Goal: Navigation & Orientation: Find specific page/section

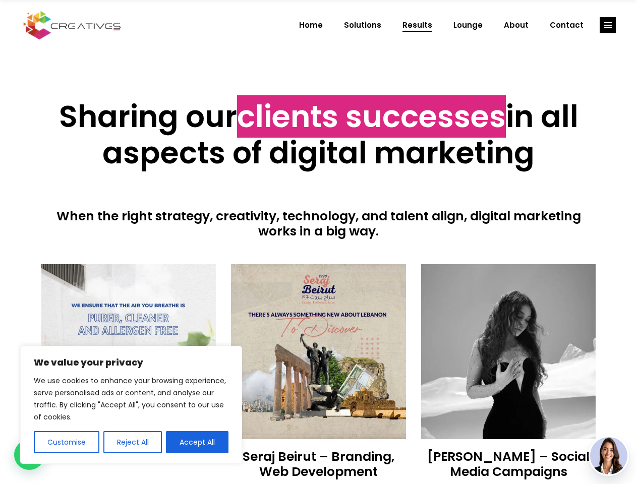
click at [318, 242] on div at bounding box center [318, 251] width 555 height 25
click at [66, 442] on button "Customise" at bounding box center [67, 442] width 66 height 22
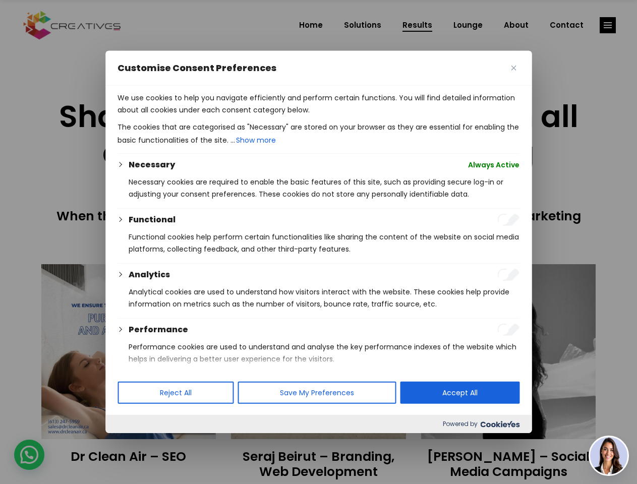
click at [132, 433] on div "Customise Consent Preferences We use cookies to help you navigate efficiently a…" at bounding box center [318, 242] width 426 height 382
click at [197, 442] on div at bounding box center [318, 242] width 637 height 484
click at [607, 25] on div at bounding box center [318, 242] width 637 height 484
click at [608, 456] on img at bounding box center [608, 455] width 37 height 37
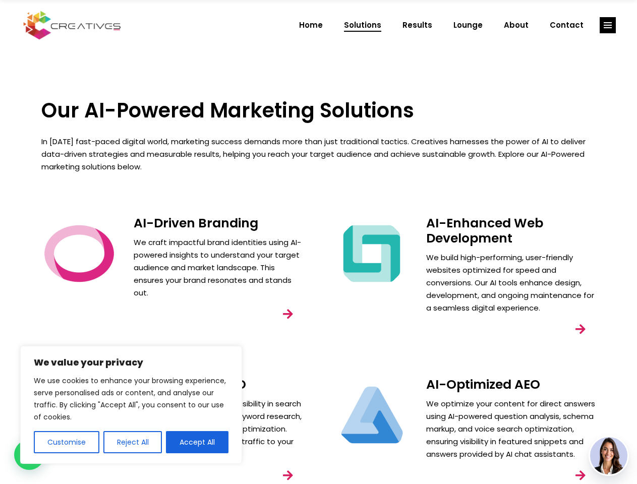
click at [319, 242] on div "AI-Enhanced Web Development We build high-performing, user-friendly websites op…" at bounding box center [465, 288] width 292 height 161
click at [66, 442] on button "Customise" at bounding box center [67, 442] width 66 height 22
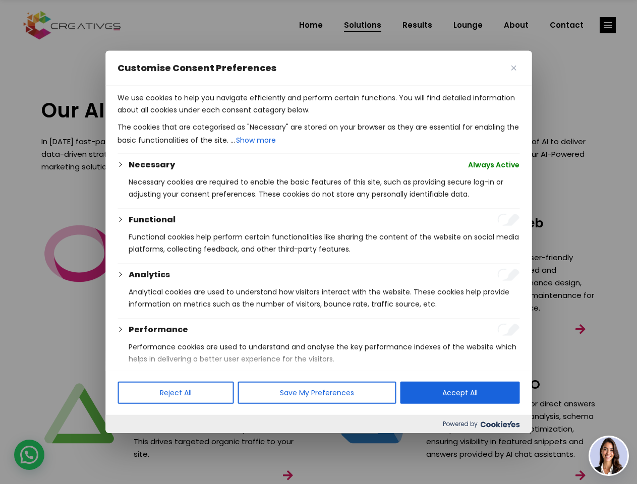
click at [132, 442] on div at bounding box center [318, 242] width 637 height 484
click at [197, 116] on p "We use cookies to help you navigate efficiently and perform certain functions. …" at bounding box center [318, 104] width 402 height 24
click at [607, 25] on div at bounding box center [318, 242] width 637 height 484
click at [608, 456] on img at bounding box center [608, 455] width 37 height 37
